Goal: Task Accomplishment & Management: Complete application form

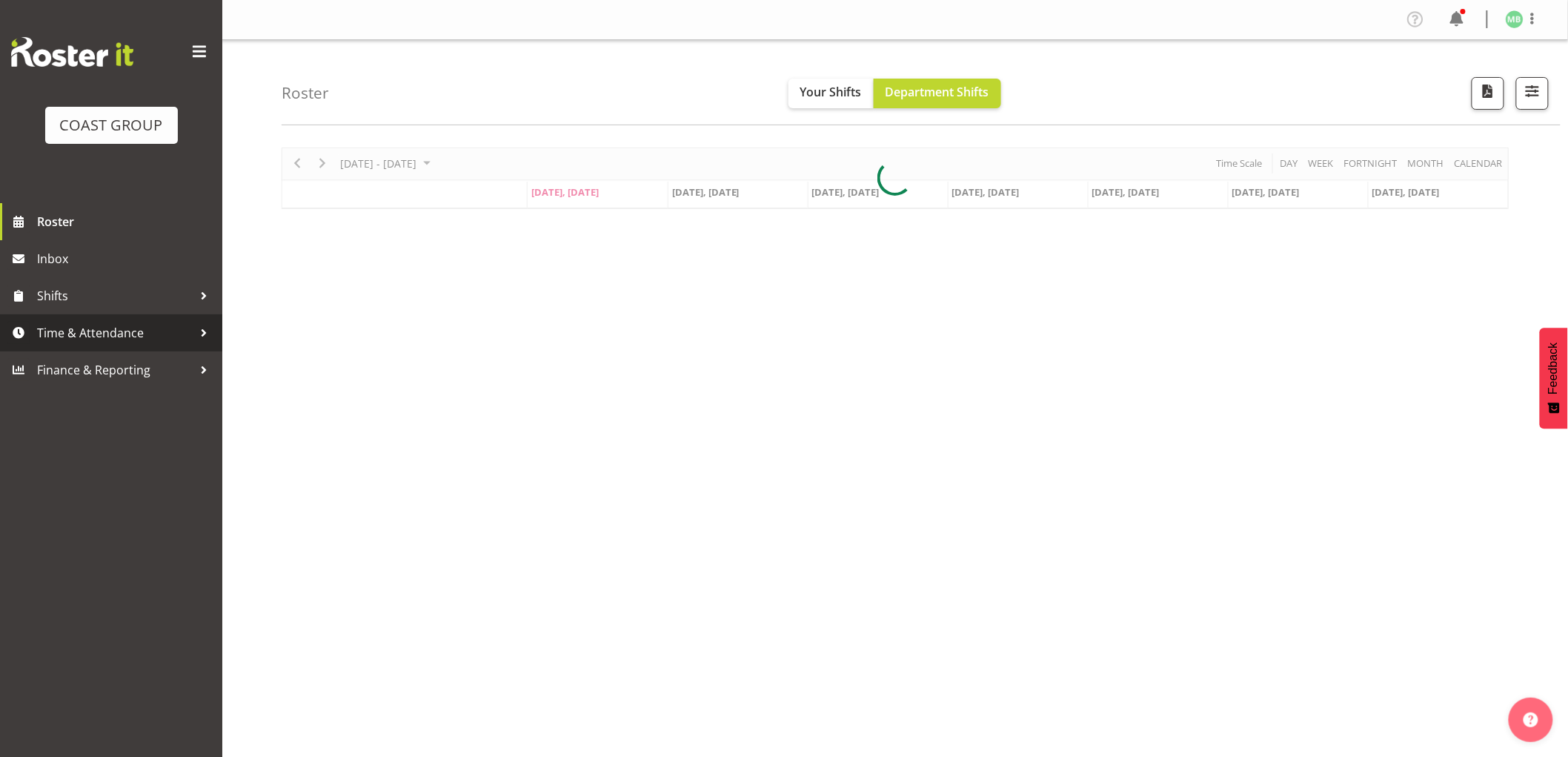
click at [136, 335] on span "Time & Attendance" at bounding box center [115, 332] width 156 height 22
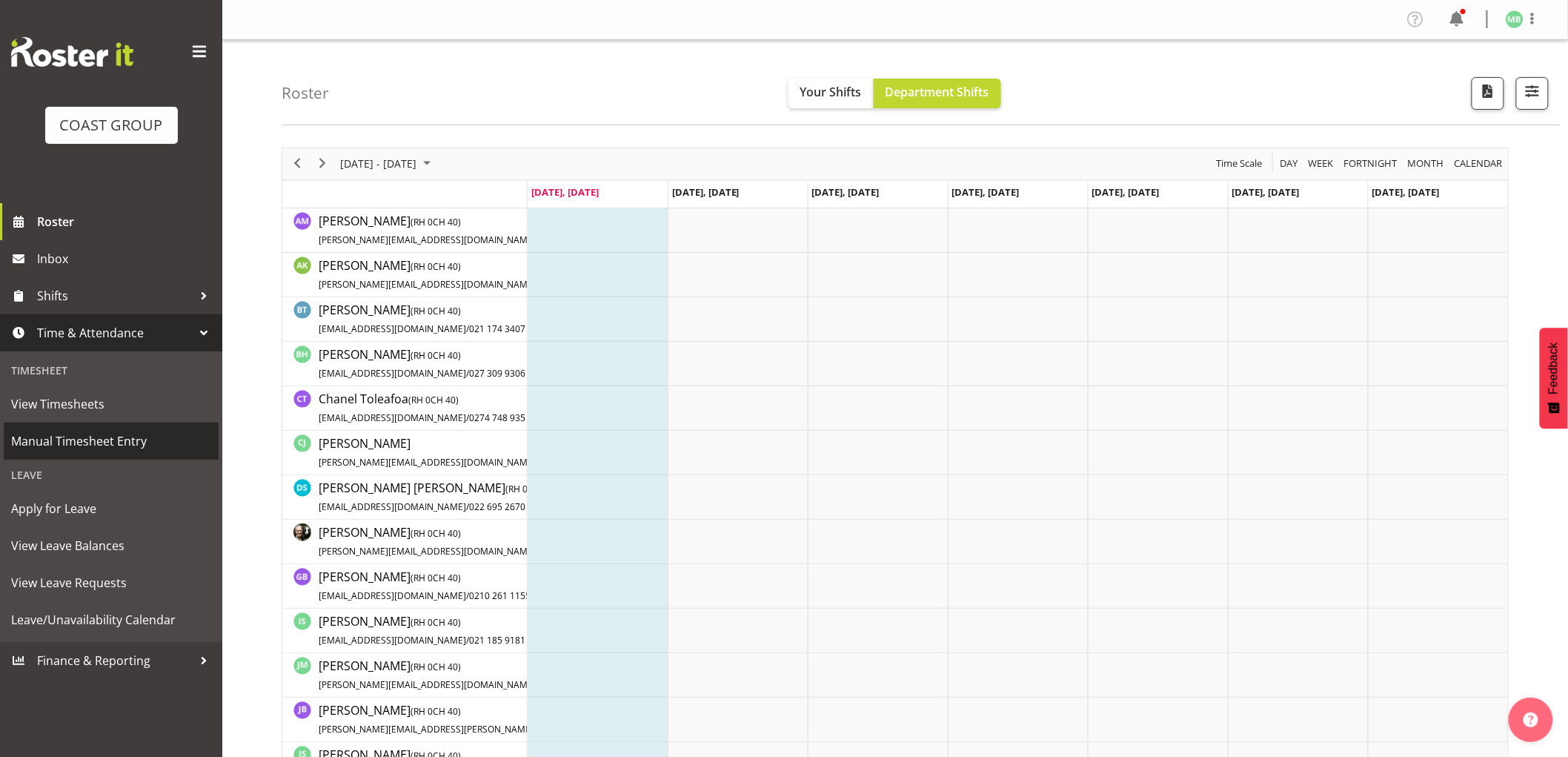
click at [79, 442] on span "Manual Timesheet Entry" at bounding box center [111, 441] width 200 height 22
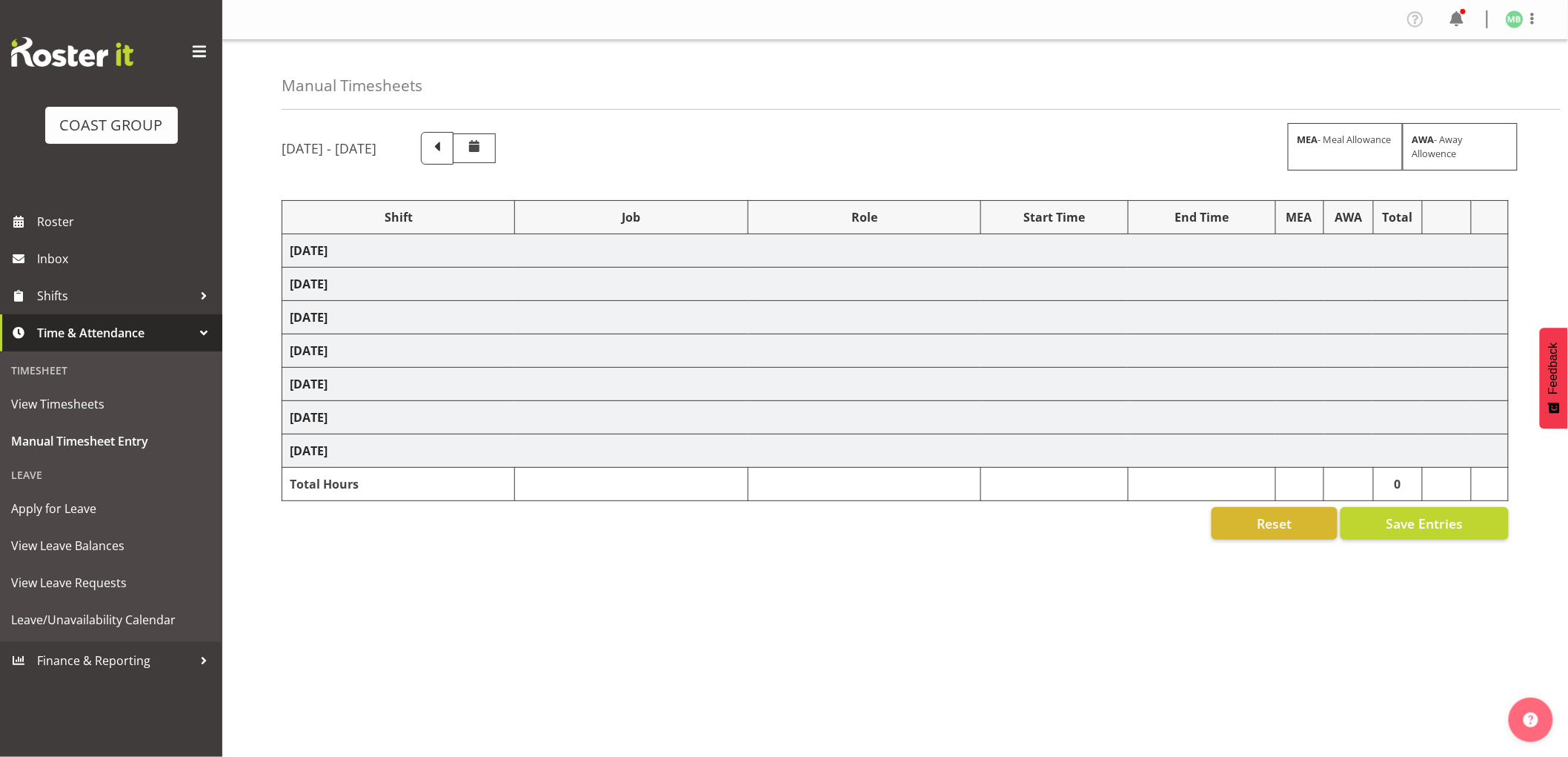
select select "16481"
select select "9464"
select select "16481"
select select "9464"
select select "16481"
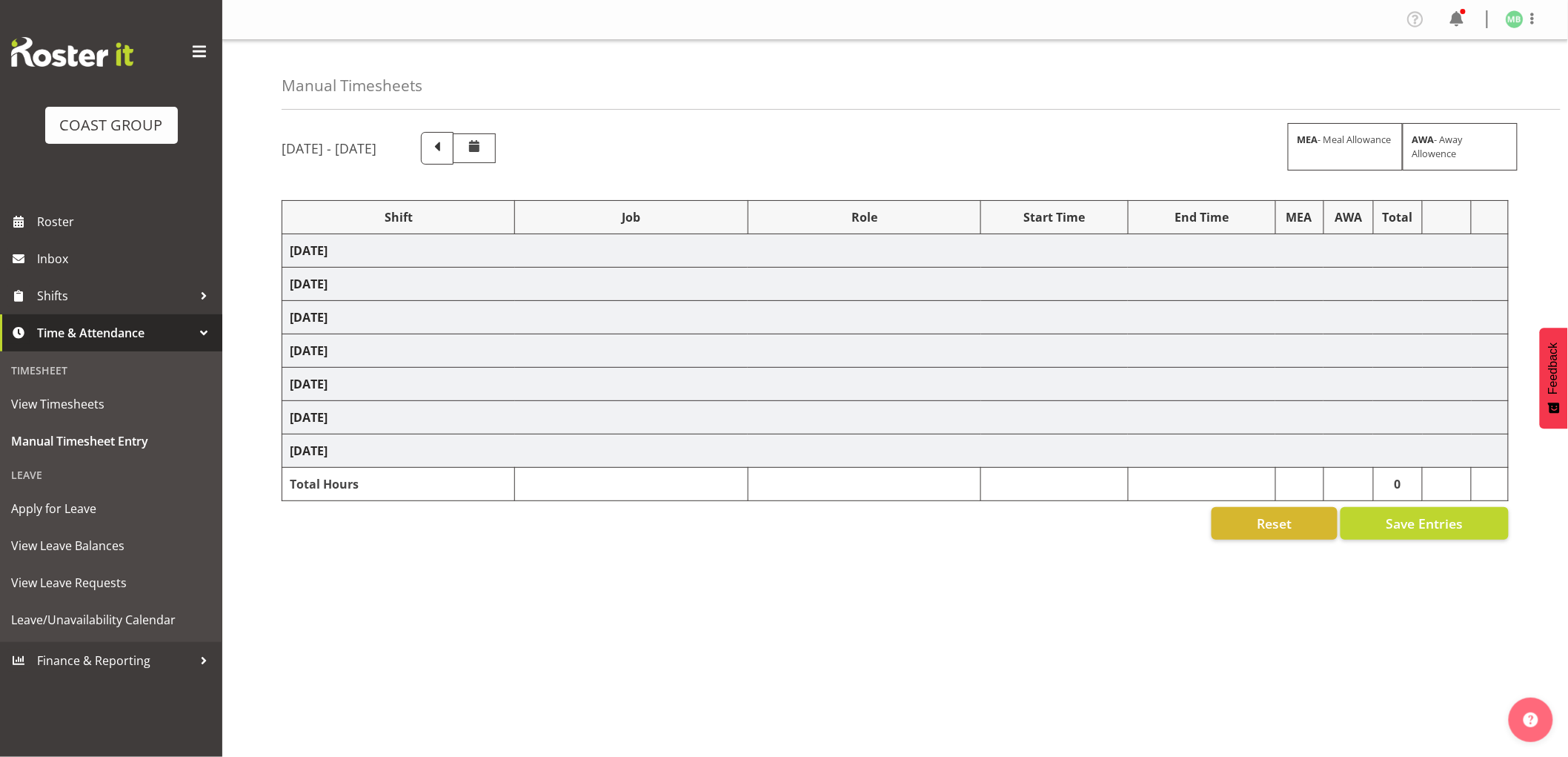
select select "9464"
select select "16481"
select select "9464"
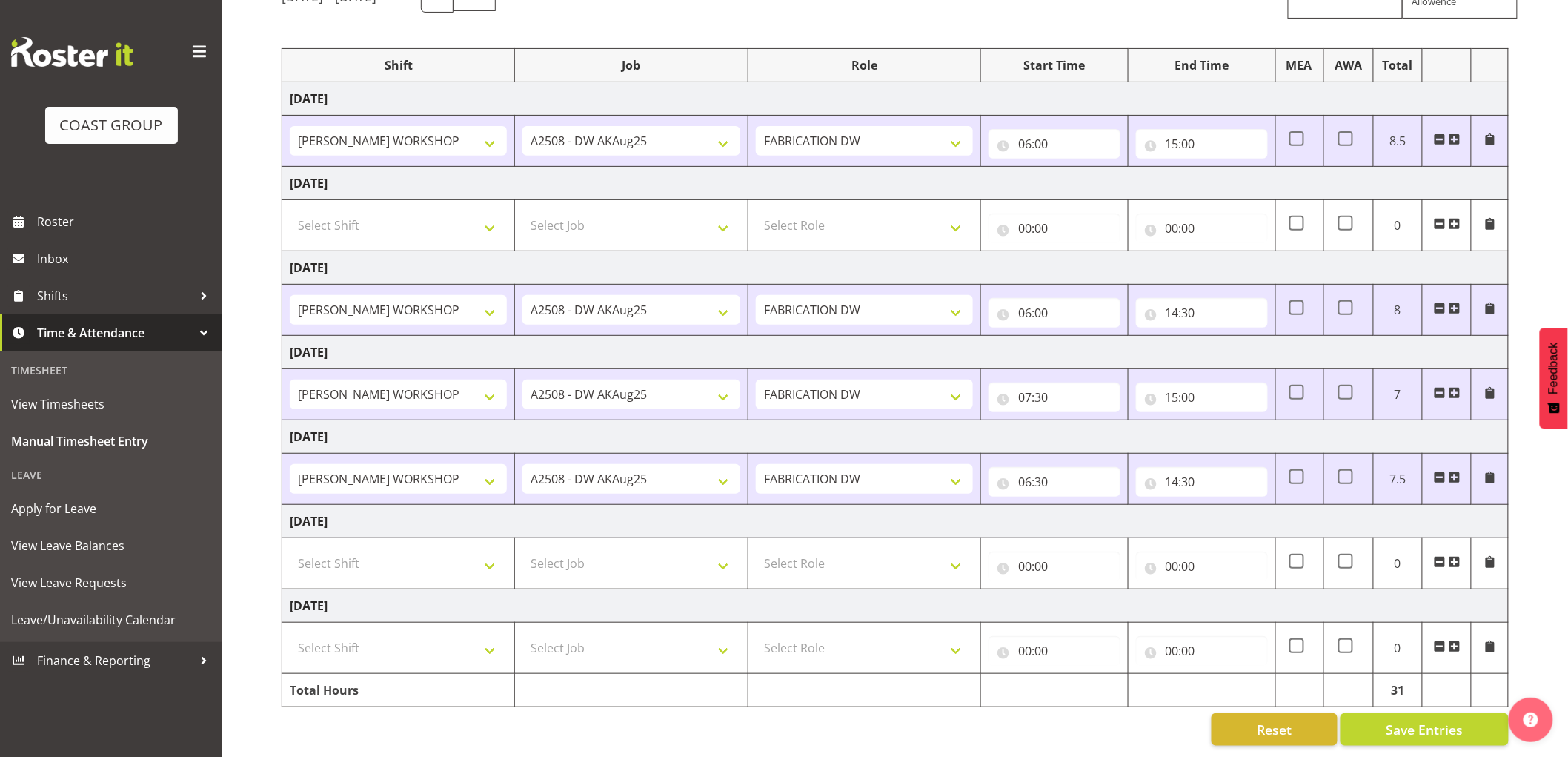
scroll to position [166, 0]
click at [403, 555] on select "Select Shift AKL SIGN ADMIN1 (LEAVE ALONE, DONT MAKE INACTIVE) DW ACCOUNT MANAG…" at bounding box center [398, 563] width 217 height 29
select select "16481"
click at [290, 549] on select "Select Shift AKL SIGN ADMIN1 (LEAVE ALONE, DONT MAKE INACTIVE) DW ACCOUNT MANAG…" at bounding box center [398, 563] width 217 height 29
click at [582, 549] on select "Select Job 1 Carlton Events 1 [PERSON_NAME][GEOGRAPHIC_DATA] 1 [PERSON_NAME][GE…" at bounding box center [631, 563] width 217 height 29
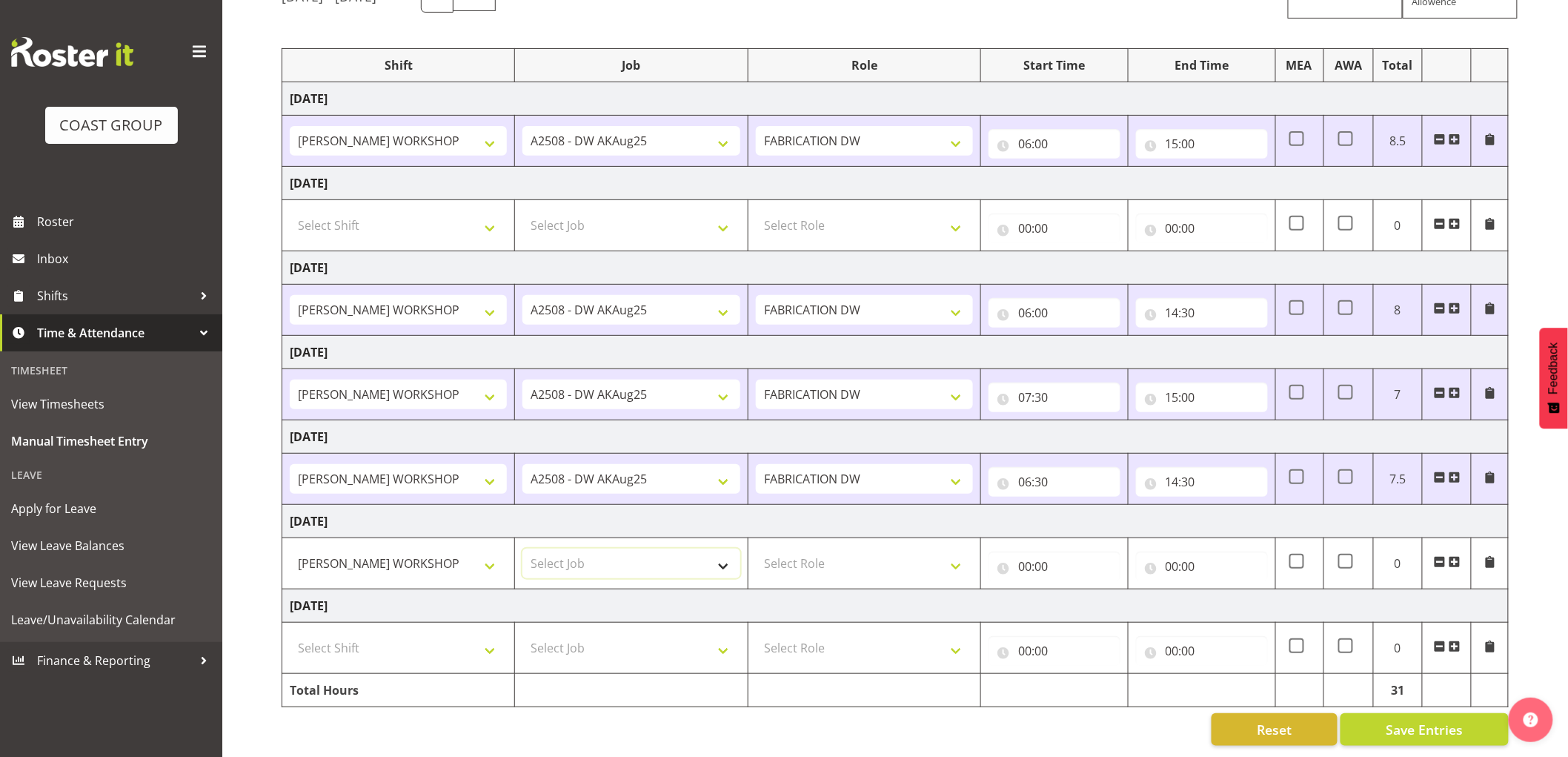
select select "9464"
click at [523, 549] on select "Select Job 1 Carlton Events 1 [PERSON_NAME][GEOGRAPHIC_DATA] 1 [PERSON_NAME][GE…" at bounding box center [631, 563] width 217 height 29
click at [793, 549] on select "Select Role FABRICATION DW" at bounding box center [864, 563] width 217 height 29
select select "543"
click at [756, 549] on select "Select Role FABRICATION DW" at bounding box center [864, 563] width 217 height 29
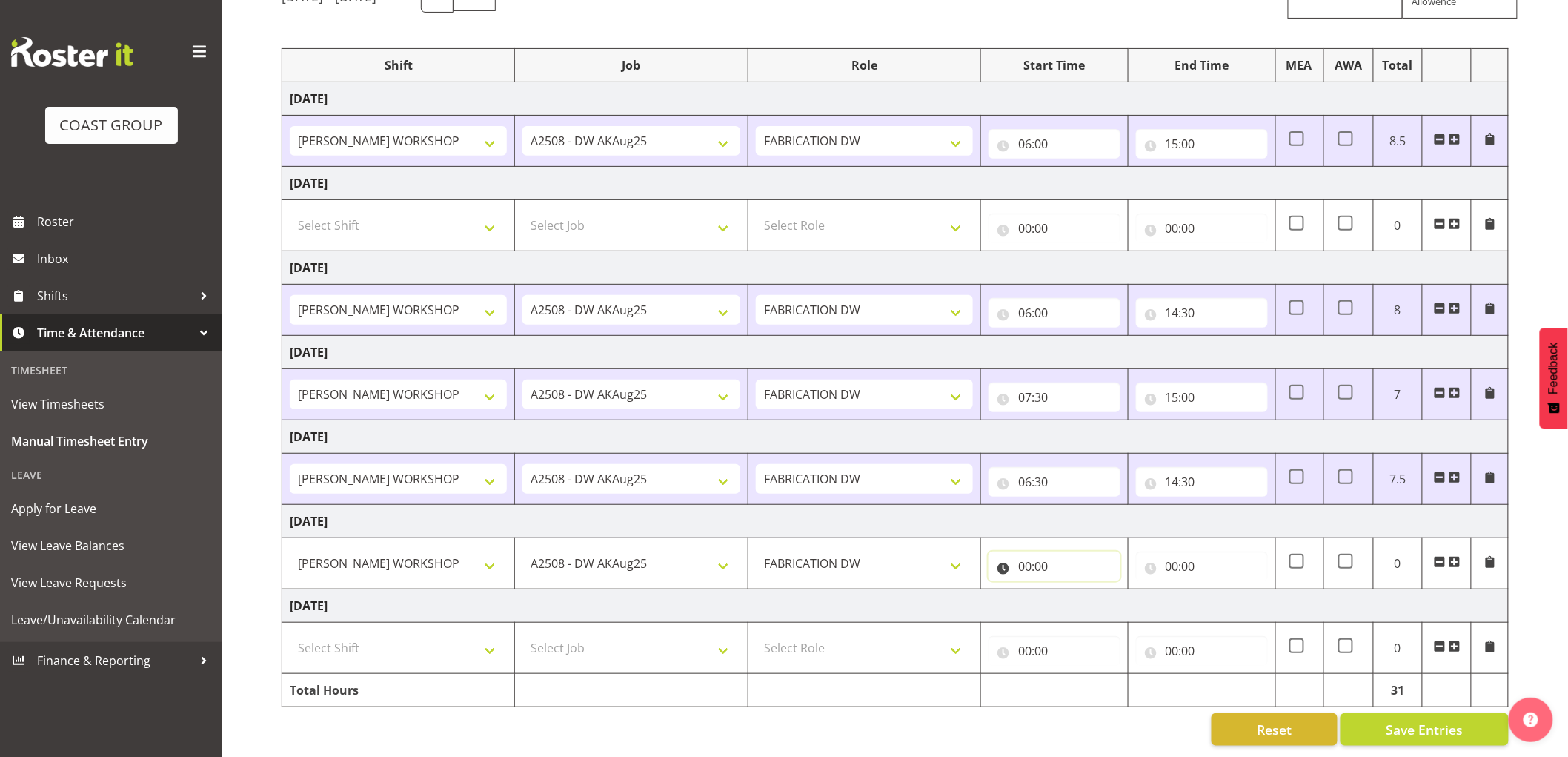
click at [1027, 552] on input "00:00" at bounding box center [1055, 566] width 132 height 29
click at [1089, 590] on select "00 01 02 03 04 05 06 07 08 09 10 11 12 13 14 15 16 17 18 19 20 21 22 23" at bounding box center [1089, 605] width 33 height 29
select select "6"
click at [1073, 590] on select "00 01 02 03 04 05 06 07 08 09 10 11 12 13 14 15 16 17 18 19 20 21 22 23" at bounding box center [1089, 605] width 33 height 29
type input "06:00"
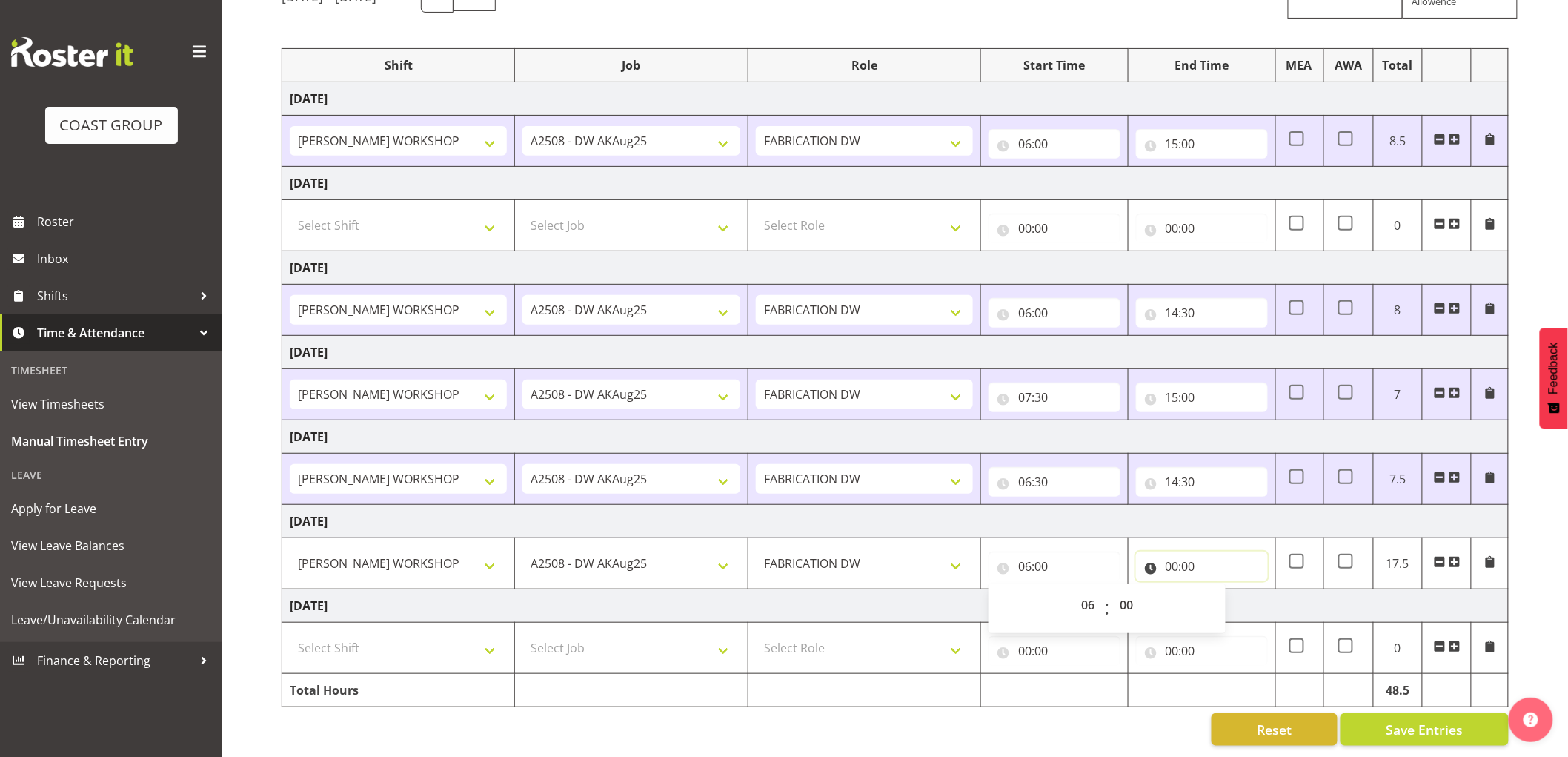
click at [1173, 552] on input "00:00" at bounding box center [1202, 566] width 132 height 29
click at [1233, 592] on select "00 01 02 03 04 05 06 07 08 09 10 11 12 13 14 15 16 17 18 19 20 21 22 23" at bounding box center [1237, 605] width 33 height 29
select select "14"
click at [1220, 590] on select "00 01 02 03 04 05 06 07 08 09 10 11 12 13 14 15 16 17 18 19 20 21 22 23" at bounding box center [1237, 605] width 33 height 29
type input "14:00"
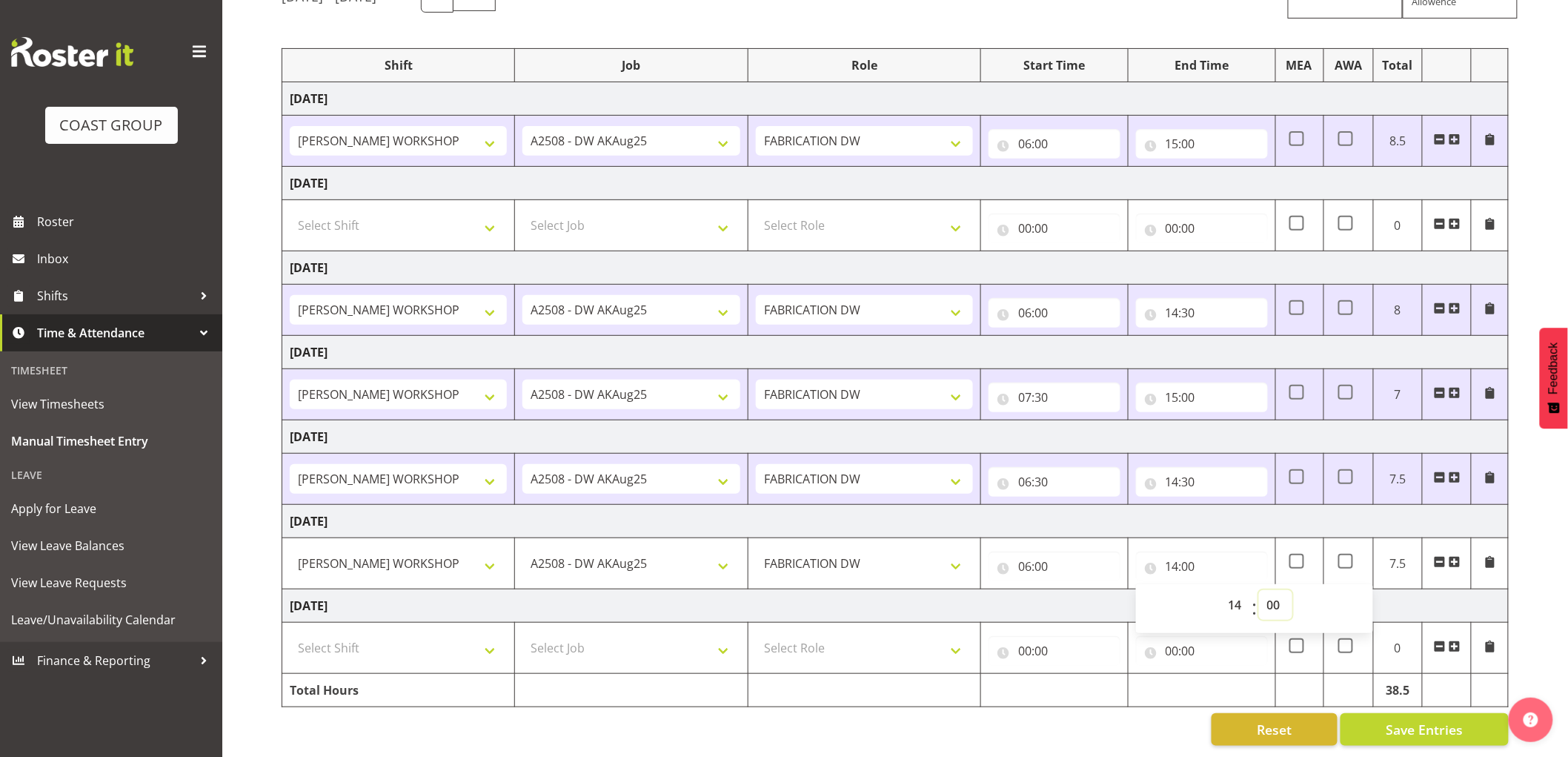
click at [1273, 590] on select "00 01 02 03 04 05 06 07 08 09 10 11 12 13 14 15 16 17 18 19 20 21 22 23 24 25 2…" at bounding box center [1275, 605] width 33 height 29
click at [1273, 592] on select "00 01 02 03 04 05 06 07 08 09 10 11 12 13 14 15 16 17 18 19 20 21 22 23 24 25 2…" at bounding box center [1275, 605] width 33 height 29
select select "30"
click at [1259, 590] on select "00 01 02 03 04 05 06 07 08 09 10 11 12 13 14 15 16 17 18 19 20 21 22 23 24 25 2…" at bounding box center [1275, 605] width 33 height 29
type input "14:30"
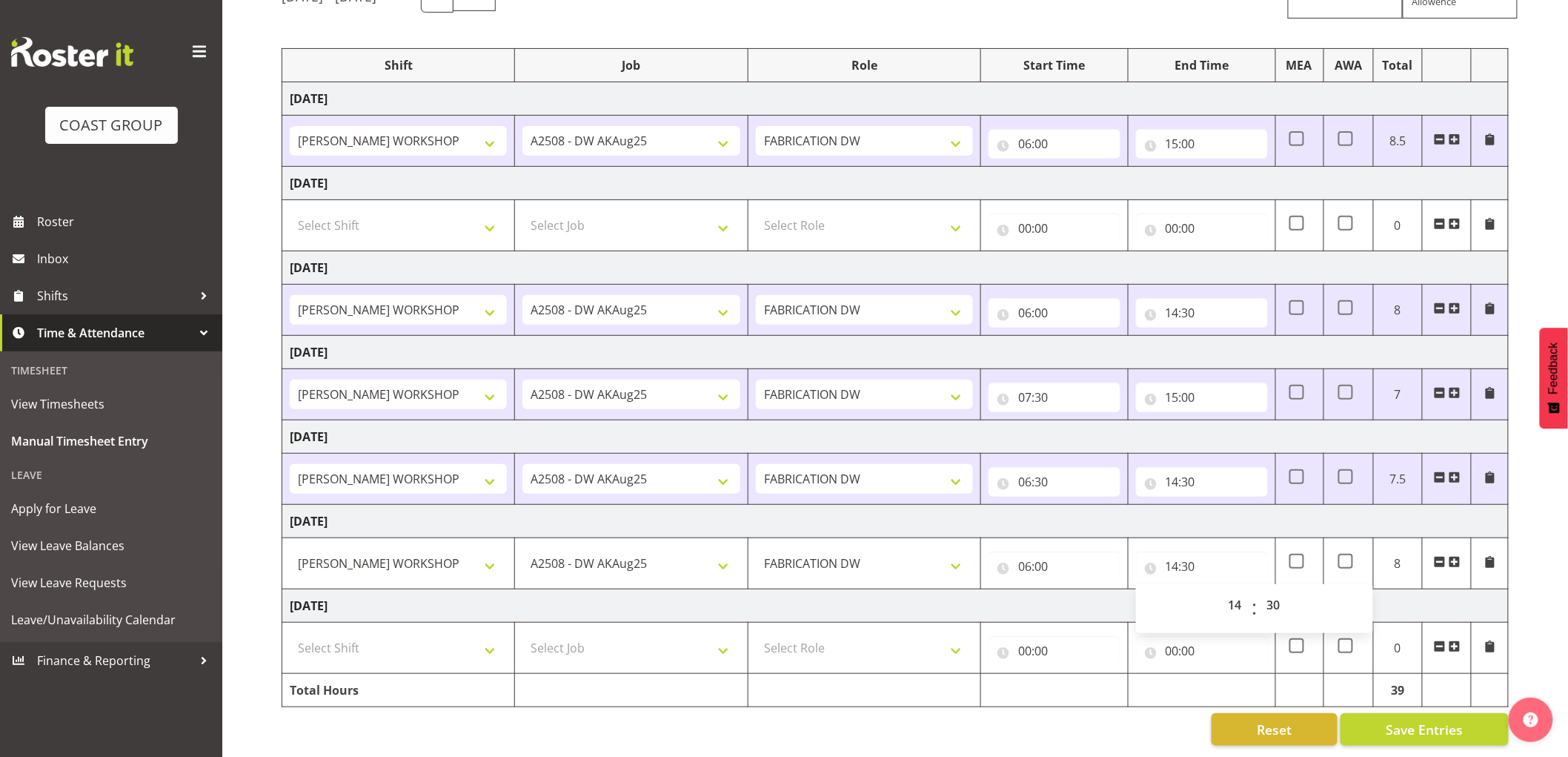
click at [1549, 566] on div "[DATE] - [DATE] MEA - Meal Allowance AWA - Away Allowence Shift Job Role Start …" at bounding box center [925, 363] width 1286 height 788
click at [1419, 720] on span "Save Entries" at bounding box center [1425, 729] width 77 height 19
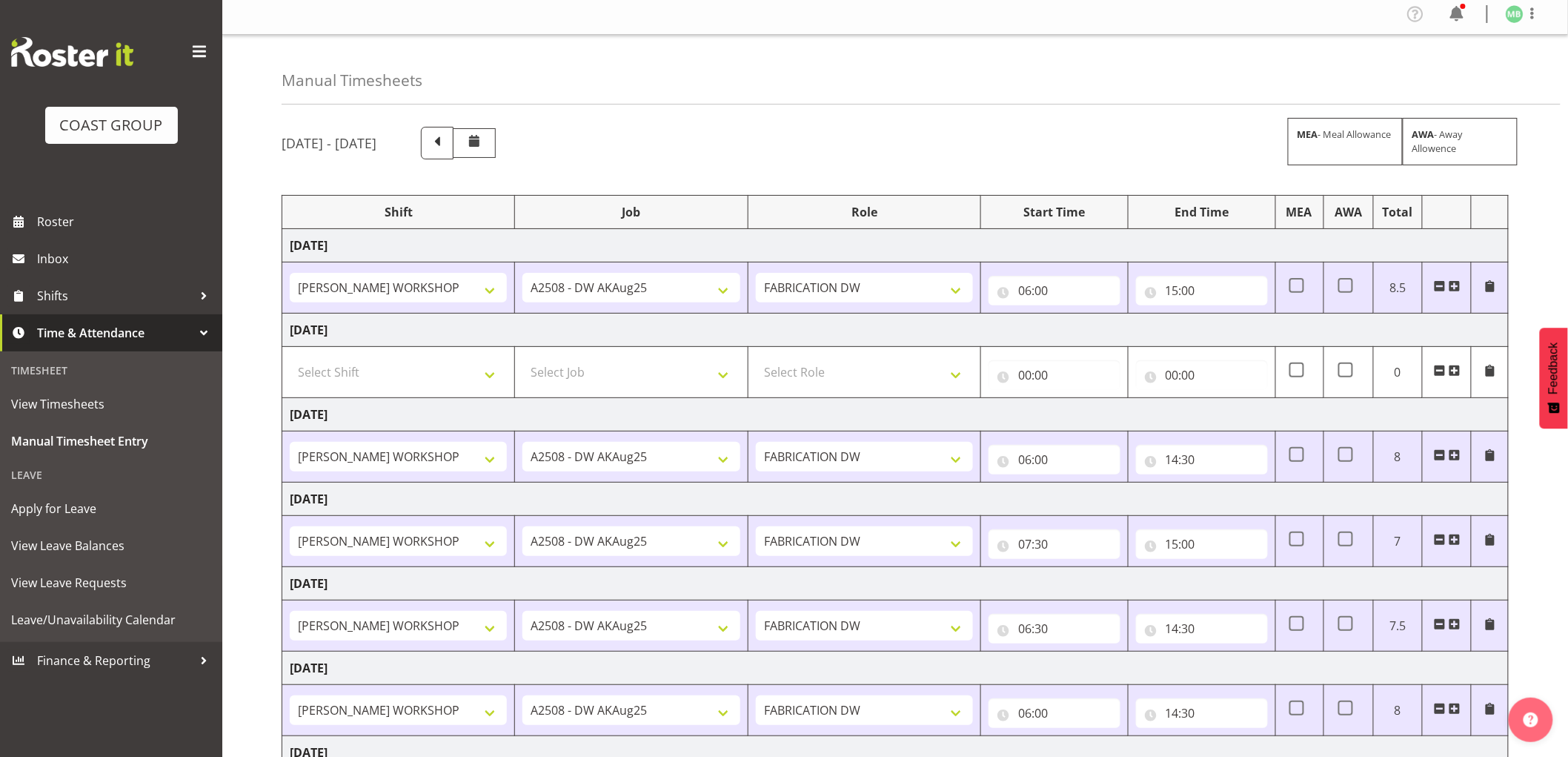
scroll to position [0, 0]
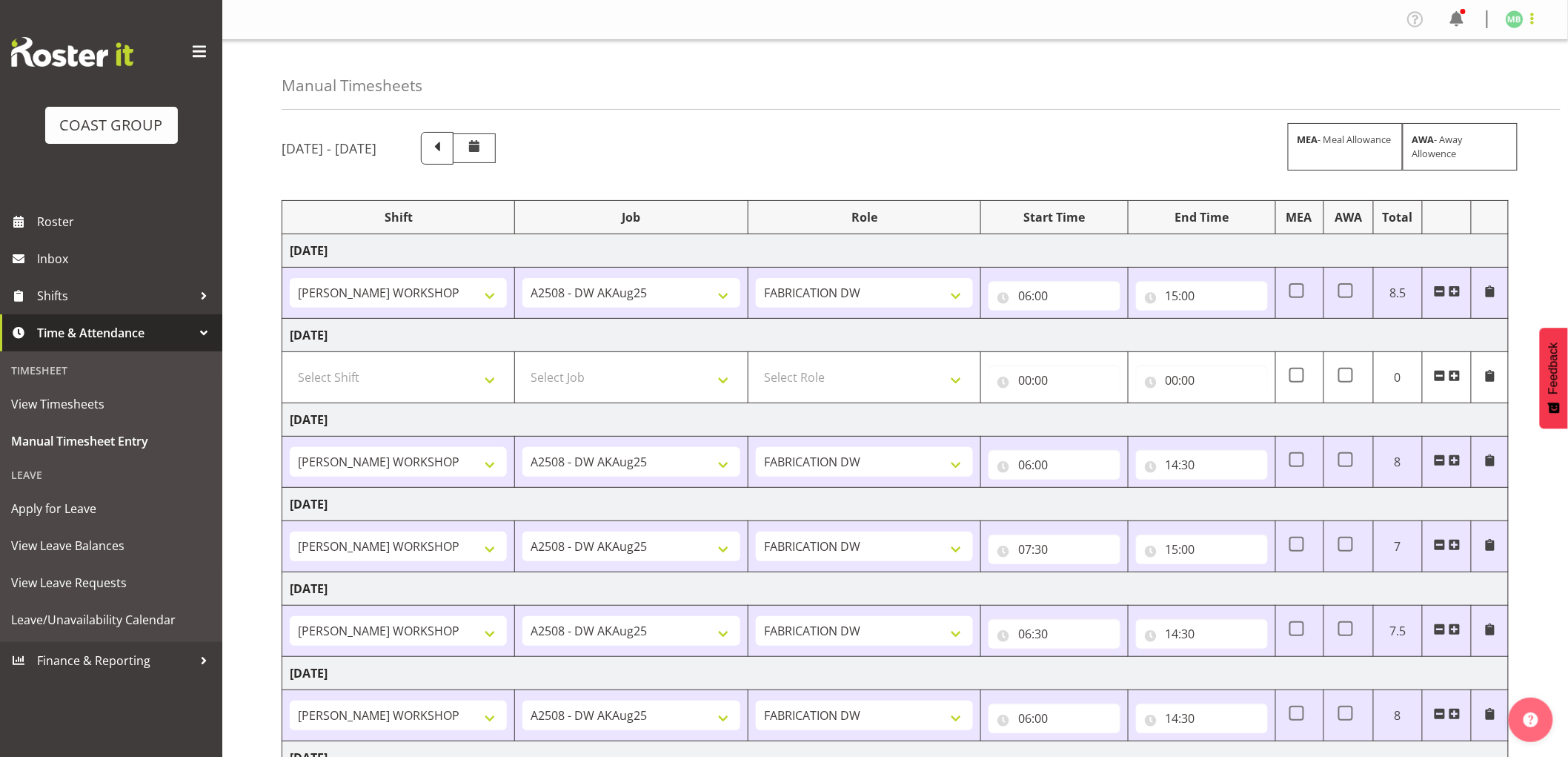
click at [1529, 13] on span at bounding box center [1532, 18] width 18 height 18
click at [1451, 77] on link "Log Out" at bounding box center [1470, 77] width 142 height 26
